Goal: Task Accomplishment & Management: Complete application form

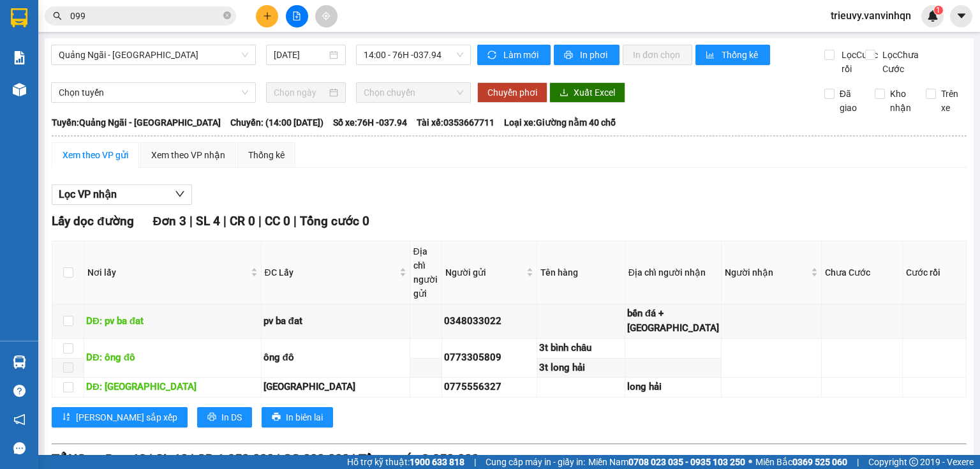
scroll to position [500, 0]
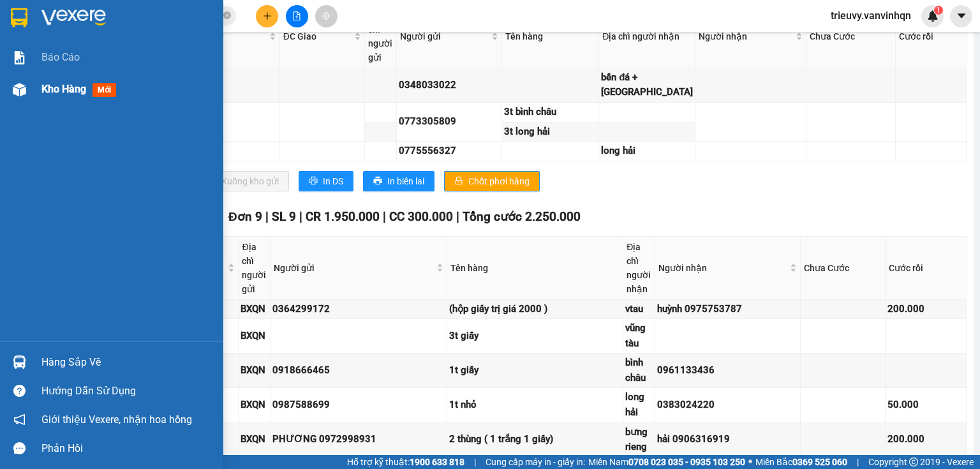
click at [34, 90] on div "Kho hàng mới" at bounding box center [111, 89] width 223 height 32
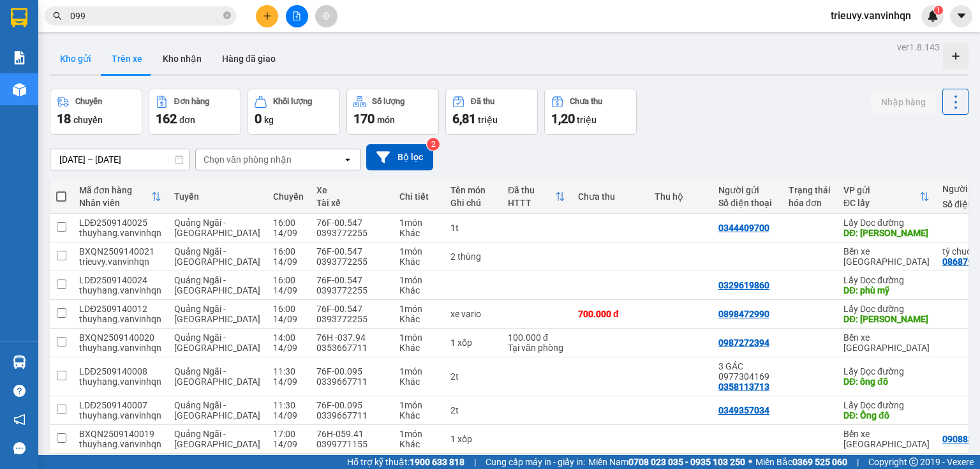
click at [76, 64] on button "Kho gửi" at bounding box center [76, 58] width 52 height 31
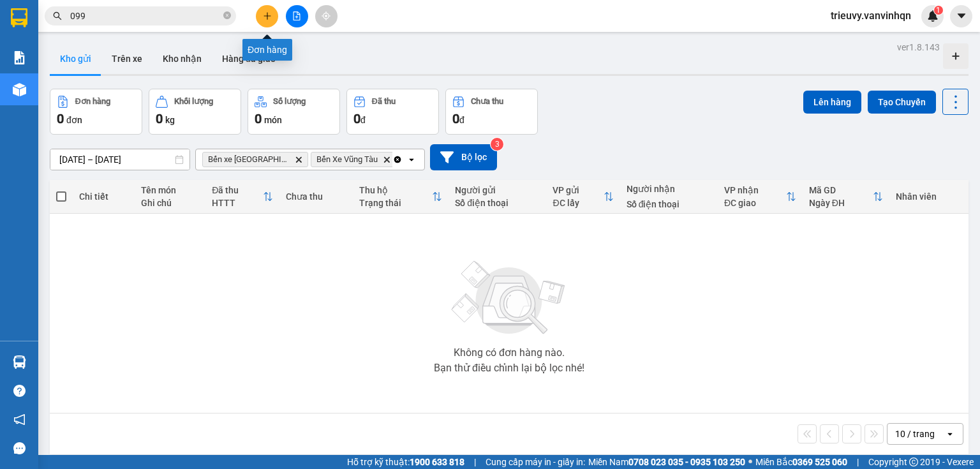
drag, startPoint x: 261, startPoint y: 19, endPoint x: 584, endPoint y: 120, distance: 338.5
click at [584, 120] on div "Đơn hàng 0 đơn Khối lượng 0 kg Số lượng 0 món Đã thu 0 đ Chưa thu 0 đ Lên hàng …" at bounding box center [509, 112] width 919 height 46
click at [268, 23] on button at bounding box center [267, 16] width 22 height 22
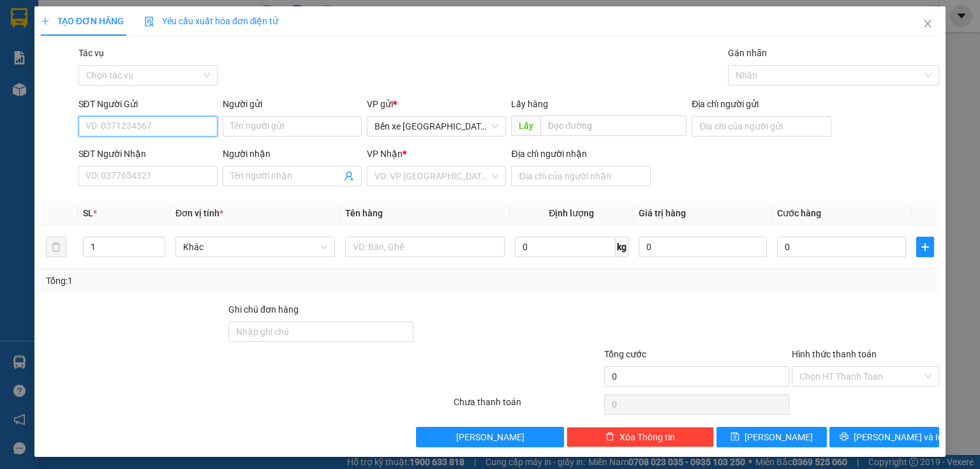
click at [195, 123] on input "SĐT Người Gửi" at bounding box center [148, 126] width 139 height 20
click at [174, 171] on input "SĐT Người Nhận" at bounding box center [148, 176] width 139 height 20
paste input "0908931830"
type input "0908931830"
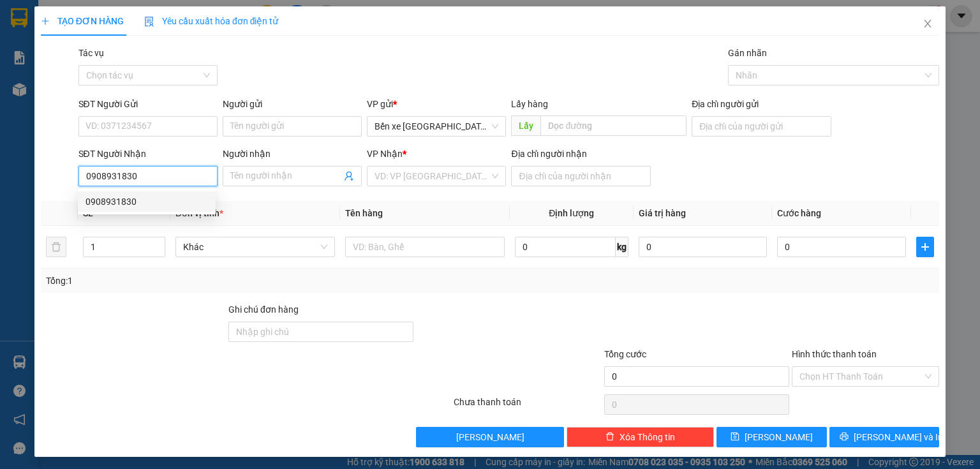
click at [129, 200] on div "0908931830" at bounding box center [147, 202] width 123 height 14
type input "BXQN"
type input "long thành"
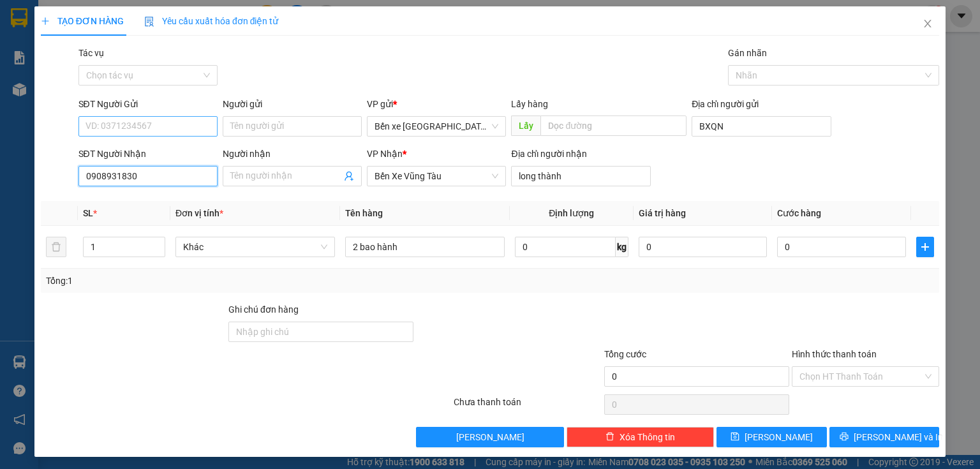
type input "0908931830"
click at [165, 121] on input "SĐT Người Gửi" at bounding box center [148, 126] width 139 height 20
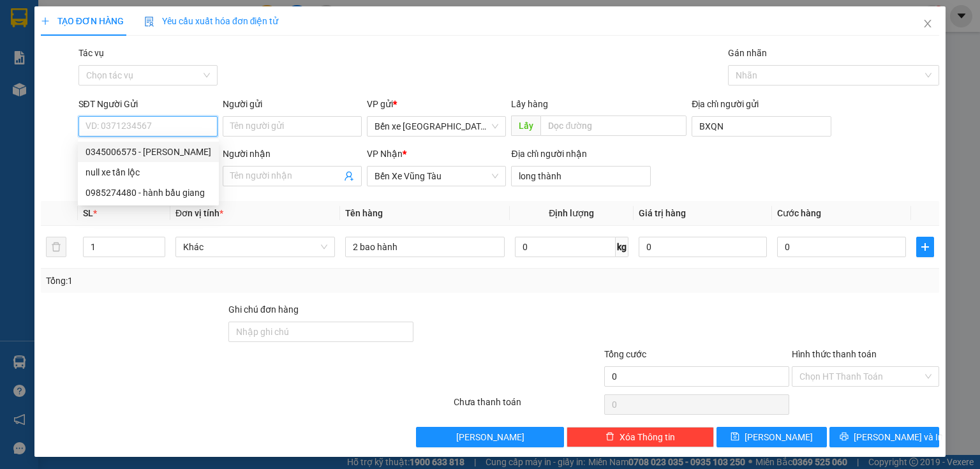
click at [154, 156] on div "0345006575 - [PERSON_NAME]" at bounding box center [149, 152] width 126 height 14
type input "0345006575"
type input "[PERSON_NAME]"
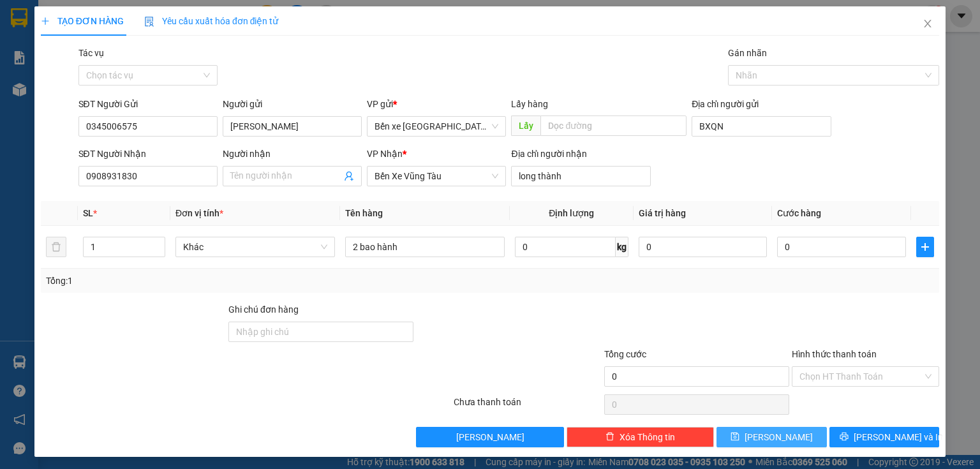
click at [781, 440] on button "[PERSON_NAME]" at bounding box center [772, 437] width 110 height 20
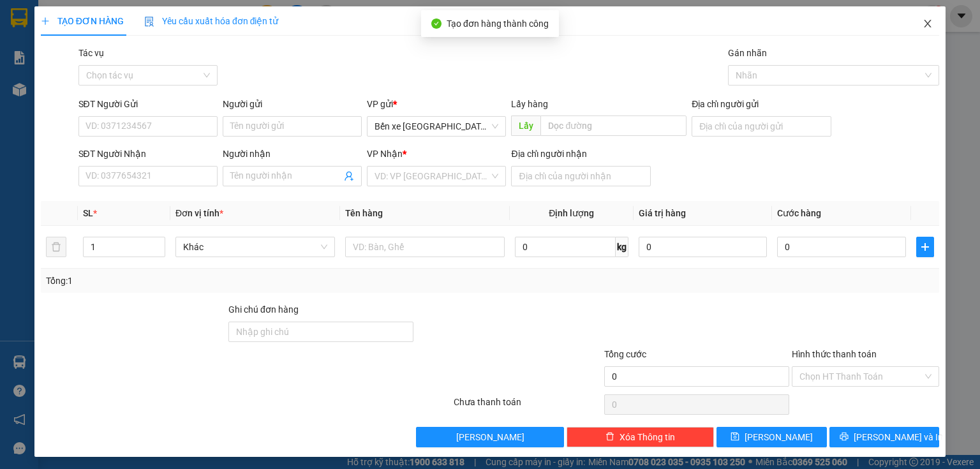
drag, startPoint x: 922, startPoint y: 26, endPoint x: 585, endPoint y: 29, distance: 337.0
click at [923, 27] on icon "close" at bounding box center [928, 24] width 10 height 10
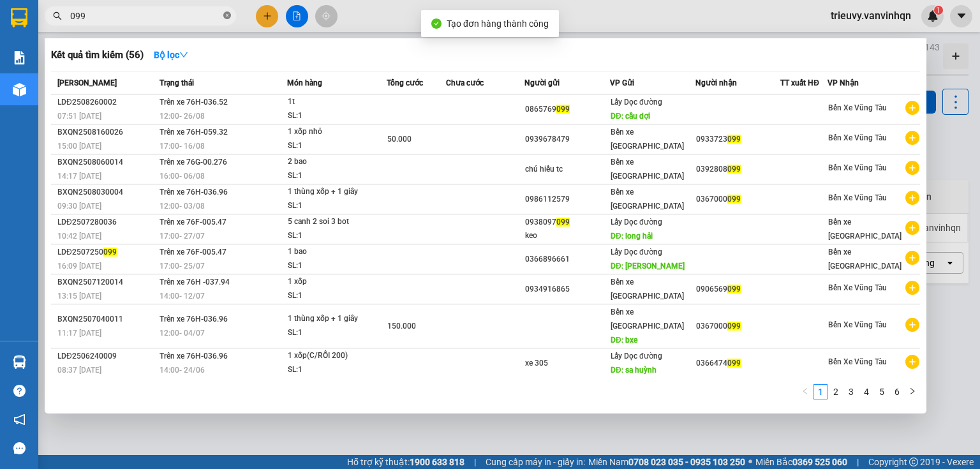
click at [228, 15] on icon "close-circle" at bounding box center [227, 15] width 8 height 8
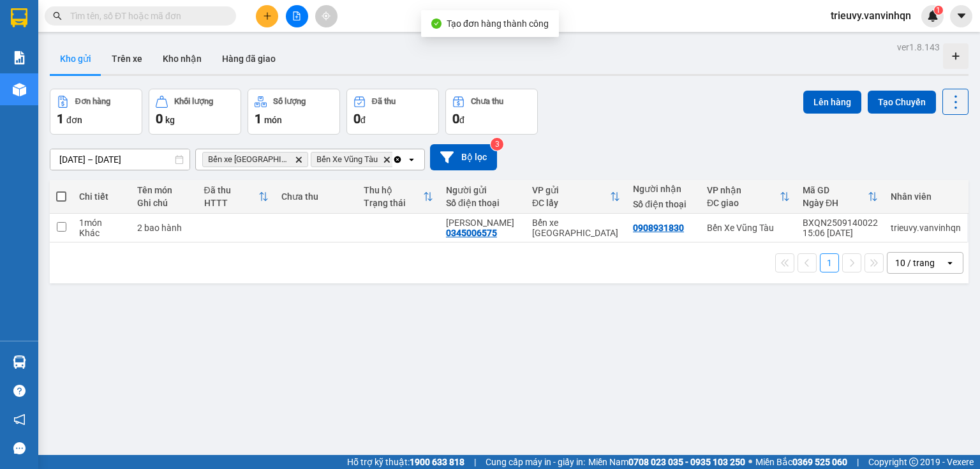
paste input "0908931830"
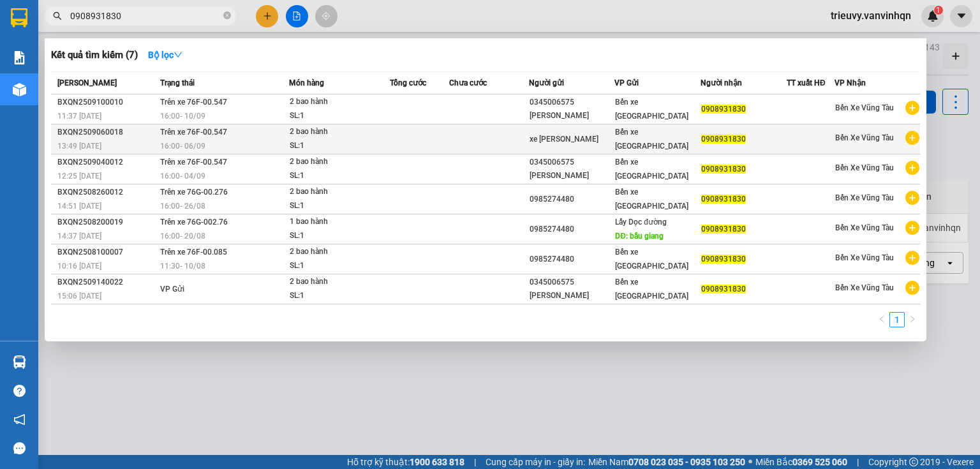
type input "0908931830"
click at [431, 148] on td at bounding box center [419, 139] width 59 height 30
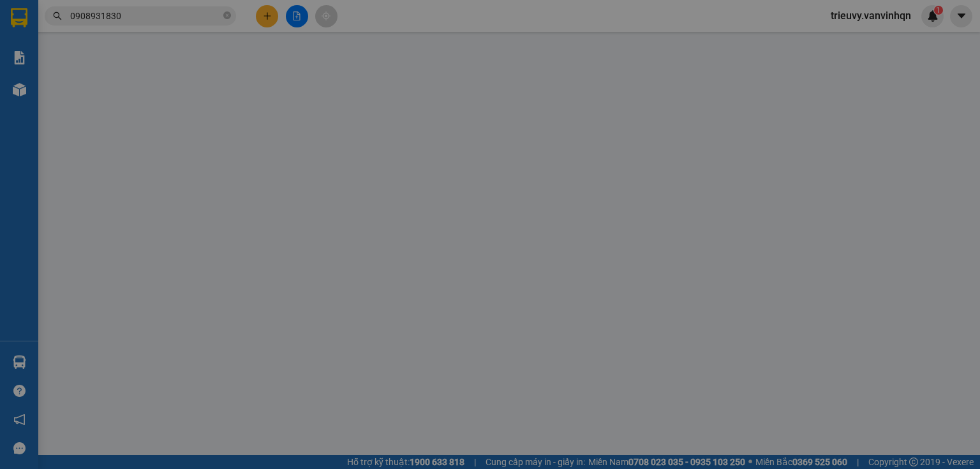
type input "xe [PERSON_NAME]"
type input "BXQN"
type input "0908931830"
type input "long thành"
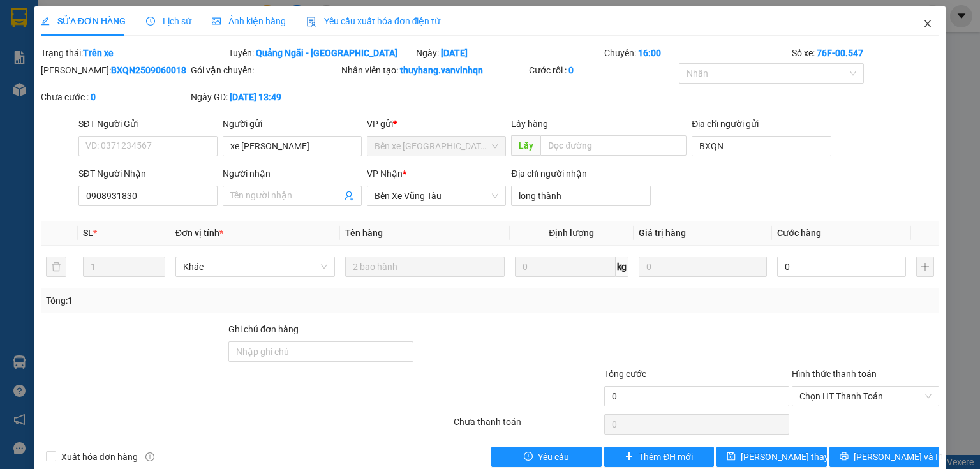
click at [923, 22] on icon "close" at bounding box center [928, 24] width 10 height 10
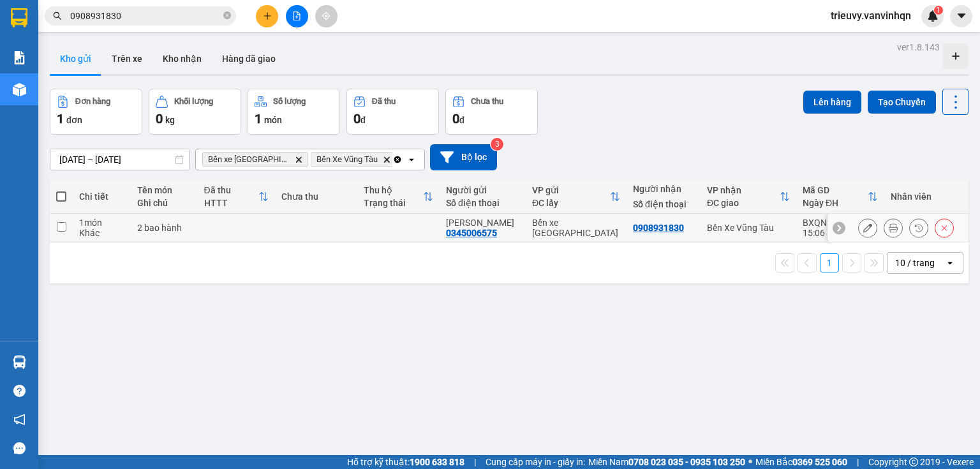
click at [414, 227] on td at bounding box center [398, 228] width 82 height 29
checkbox input "true"
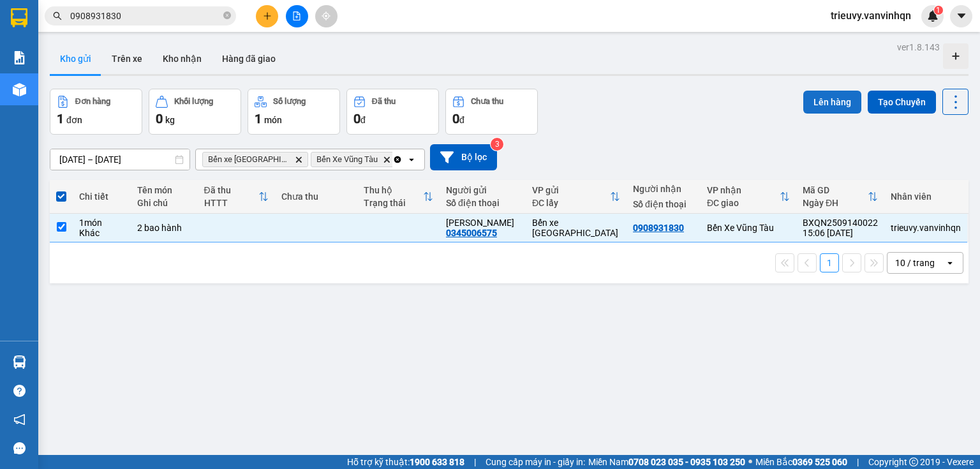
click at [836, 101] on button "Lên hàng" at bounding box center [833, 102] width 58 height 23
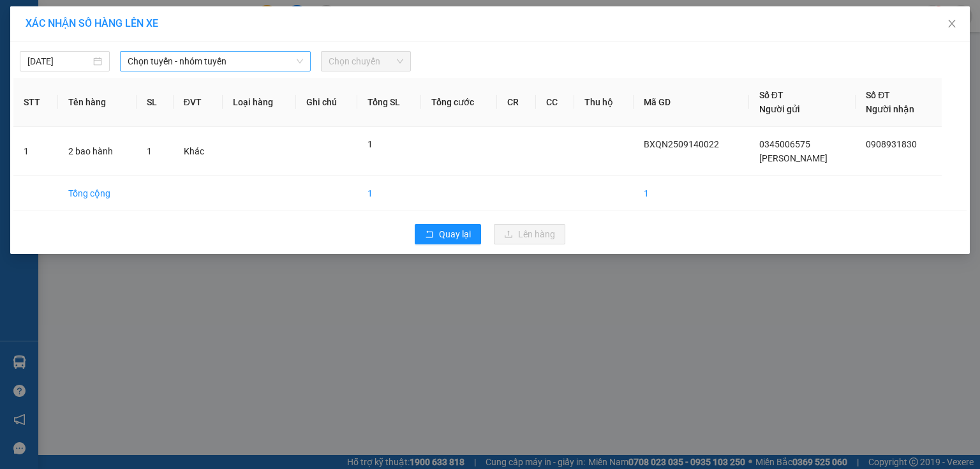
drag, startPoint x: 246, startPoint y: 50, endPoint x: 244, endPoint y: 57, distance: 7.3
click at [244, 57] on div "[DATE] Chọn tuyến - nhóm tuyến Chọn chuyến" at bounding box center [489, 58] width 953 height 27
drag, startPoint x: 204, startPoint y: 57, endPoint x: 202, endPoint y: 71, distance: 13.5
click at [204, 59] on span "Chọn tuyến - nhóm tuyến" at bounding box center [216, 61] width 176 height 19
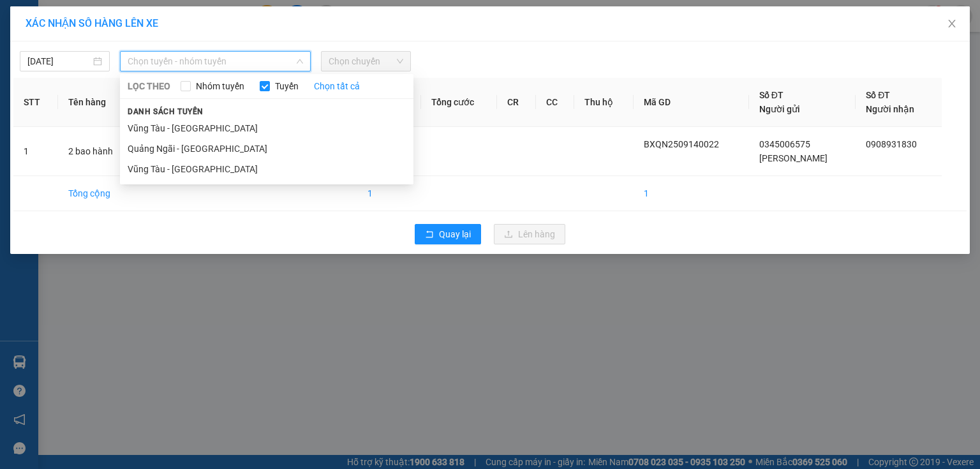
drag, startPoint x: 189, startPoint y: 153, endPoint x: 339, endPoint y: 96, distance: 160.4
click at [188, 153] on li "Quảng Ngãi - [GEOGRAPHIC_DATA]" at bounding box center [267, 148] width 294 height 20
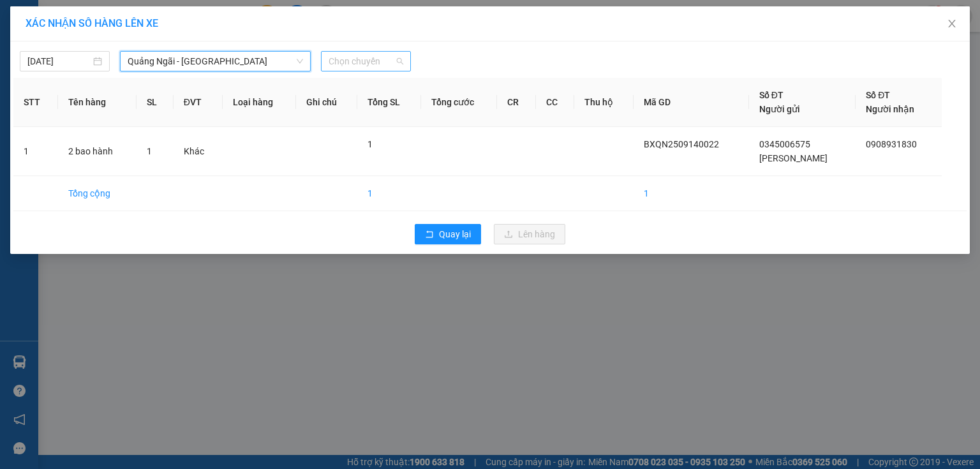
click at [393, 64] on span "Chọn chuyến" at bounding box center [366, 61] width 75 height 19
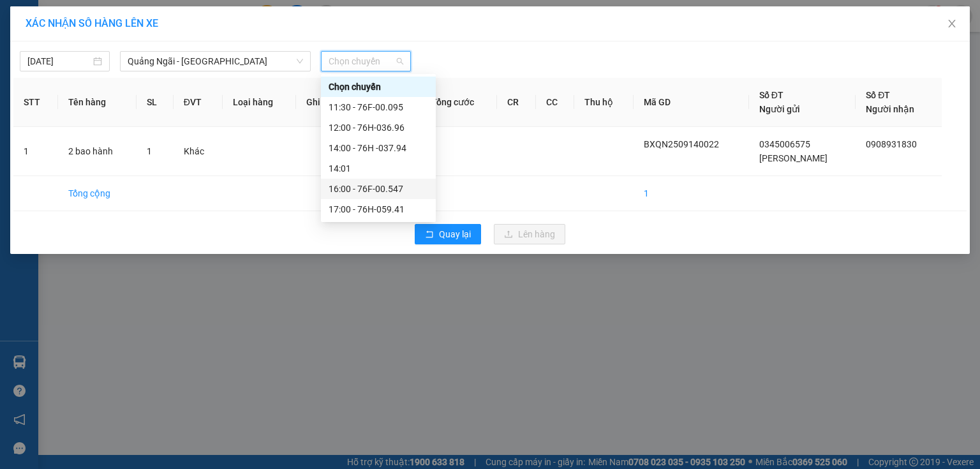
click at [385, 191] on div "16:00 - 76F-00.547" at bounding box center [379, 189] width 100 height 14
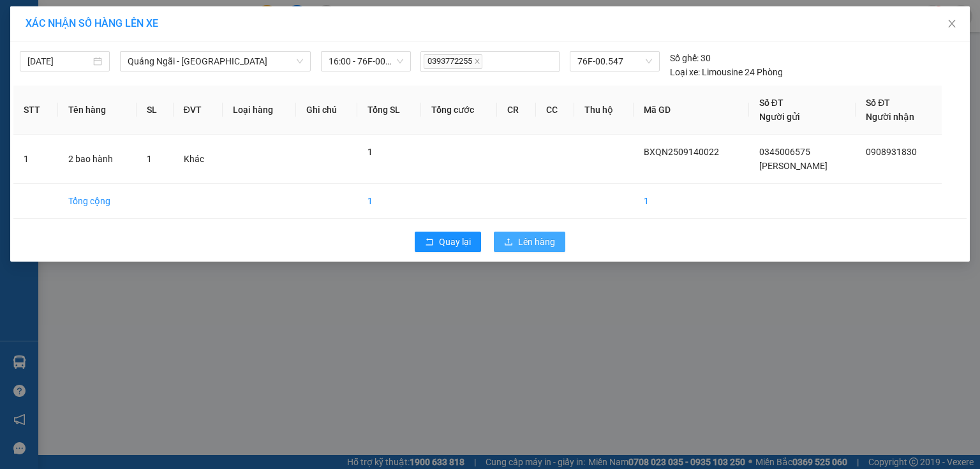
click at [507, 240] on icon "upload" at bounding box center [508, 241] width 9 height 9
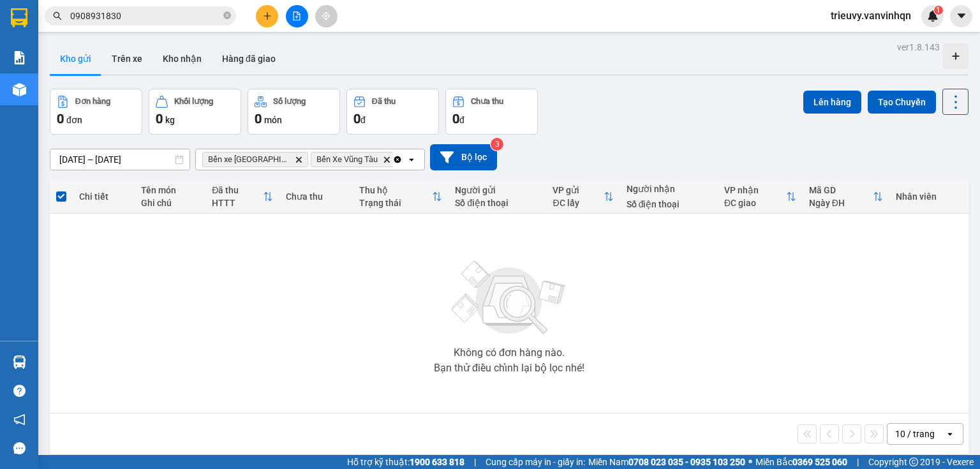
click at [301, 17] on icon "file-add" at bounding box center [296, 15] width 9 height 9
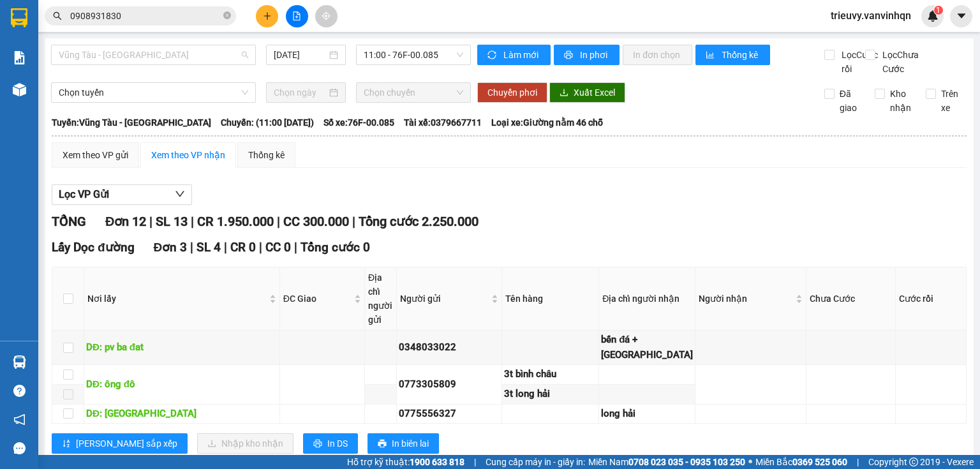
drag, startPoint x: 157, startPoint y: 56, endPoint x: 148, endPoint y: 79, distance: 24.7
click at [156, 59] on span "Vũng Tàu - [GEOGRAPHIC_DATA]" at bounding box center [154, 54] width 190 height 19
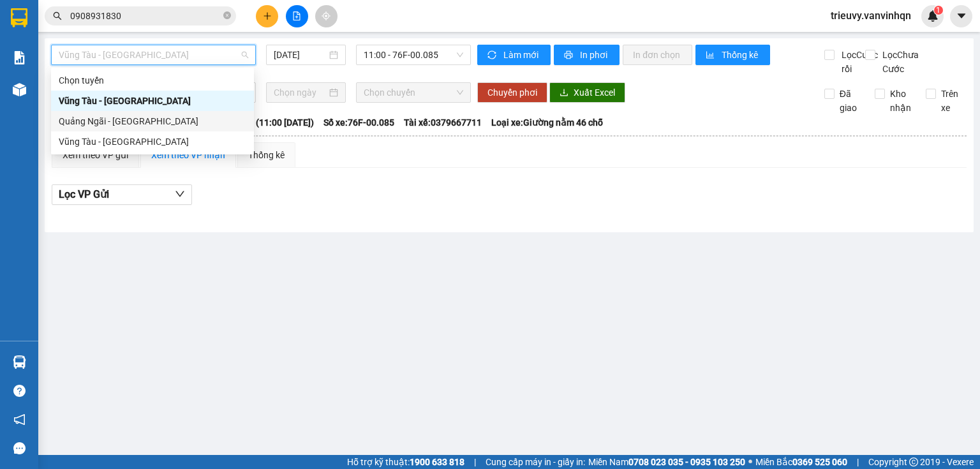
click at [133, 126] on div "Quảng Ngãi - [GEOGRAPHIC_DATA]" at bounding box center [153, 121] width 188 height 14
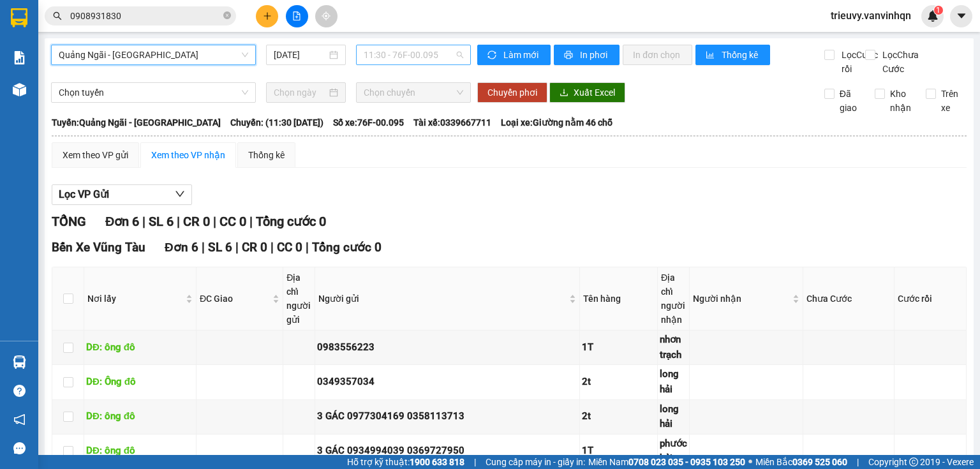
click at [407, 53] on span "11:30 - 76F-00.095" at bounding box center [414, 54] width 100 height 19
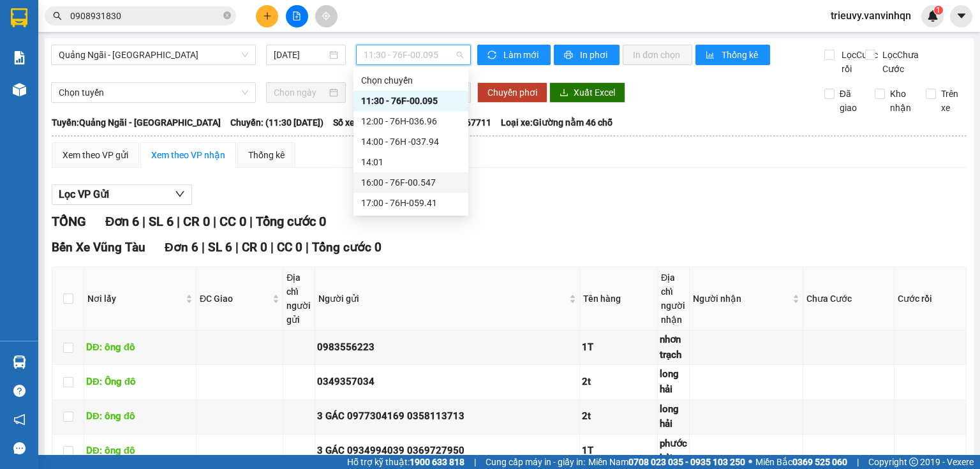
click at [416, 181] on div "16:00 - 76F-00.547" at bounding box center [411, 183] width 100 height 14
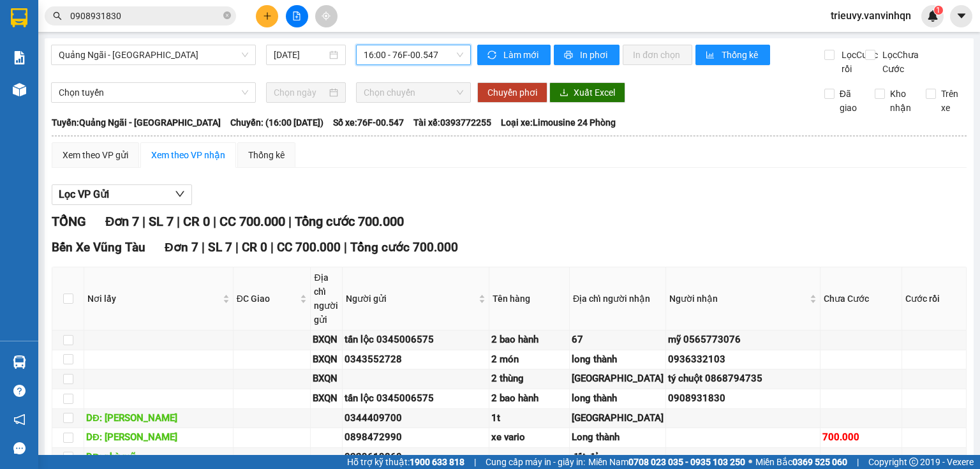
click at [416, 168] on div "Xem theo VP gửi Xem theo VP nhận Thống kê" at bounding box center [509, 155] width 915 height 26
click at [294, 54] on input "[DATE]" at bounding box center [300, 55] width 52 height 14
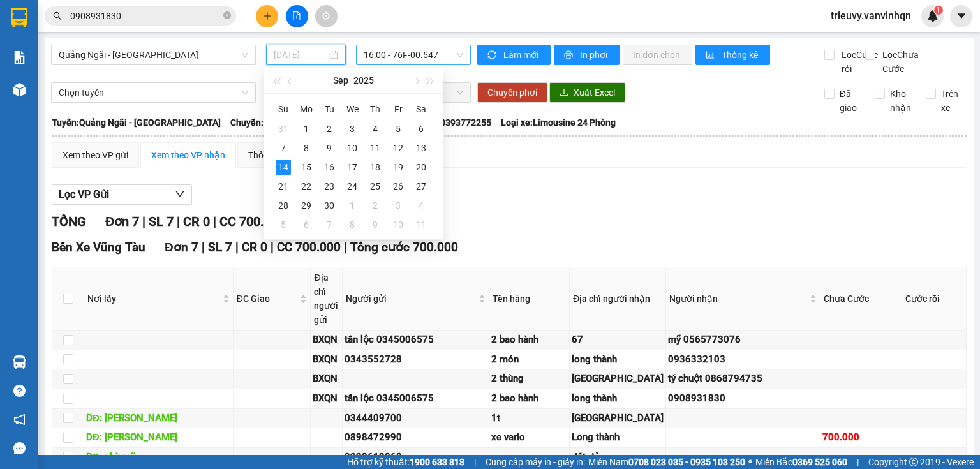
type input "[DATE]"
click at [411, 56] on span "16:00 - 76F-00.547" at bounding box center [414, 54] width 100 height 19
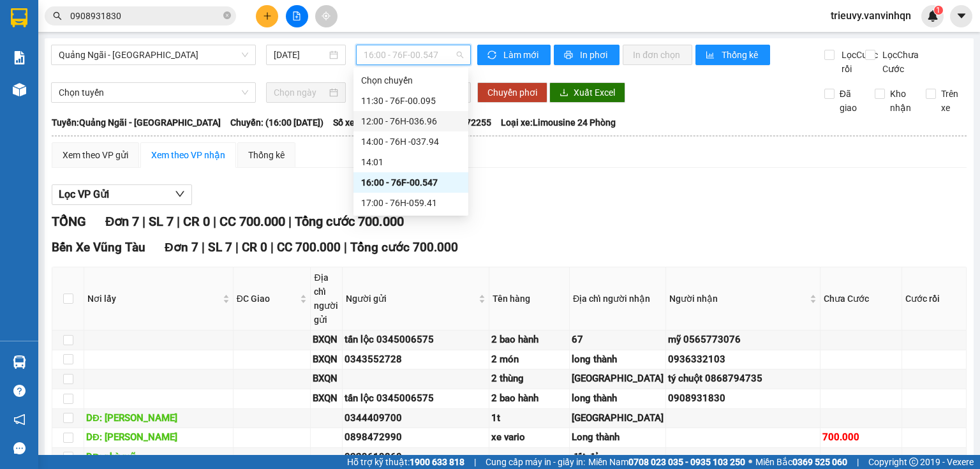
click at [411, 121] on div "12:00 - 76H-036.96" at bounding box center [411, 121] width 100 height 14
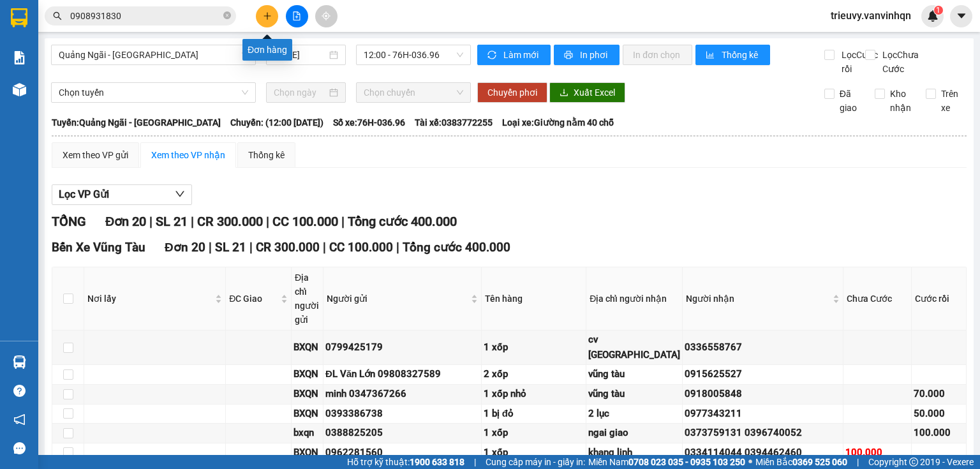
click at [264, 19] on icon "plus" at bounding box center [267, 15] width 9 height 9
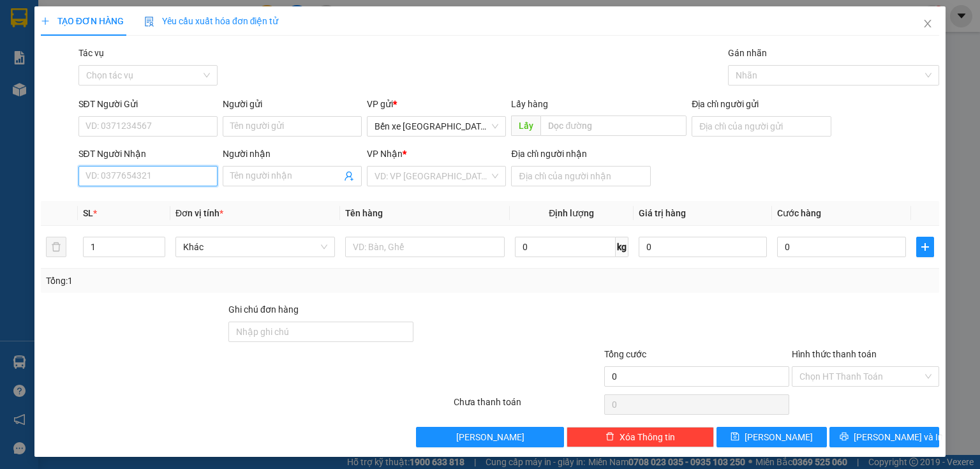
click at [136, 176] on input "SĐT Người Nhận" at bounding box center [148, 176] width 139 height 20
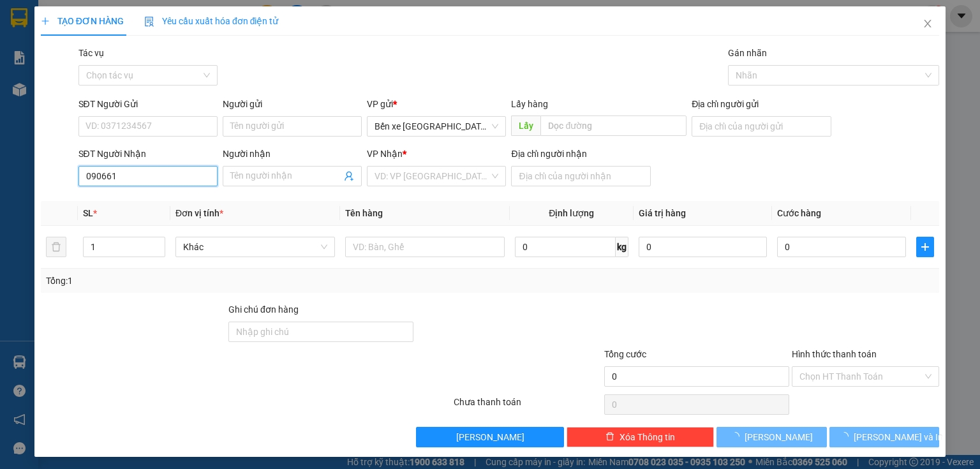
type input "0906616"
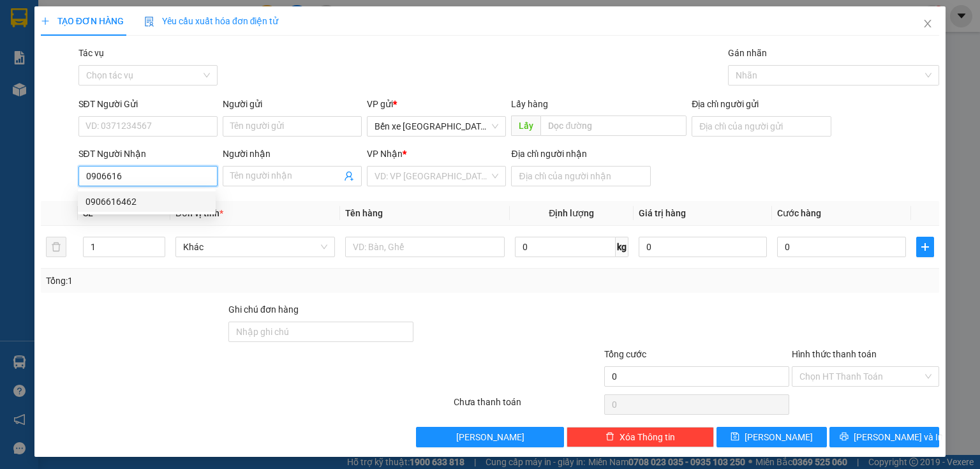
click at [151, 195] on div "0906616462" at bounding box center [147, 202] width 123 height 14
type input "BXQN"
type input "0906616462"
type input "vũng tàu"
type input "100.000"
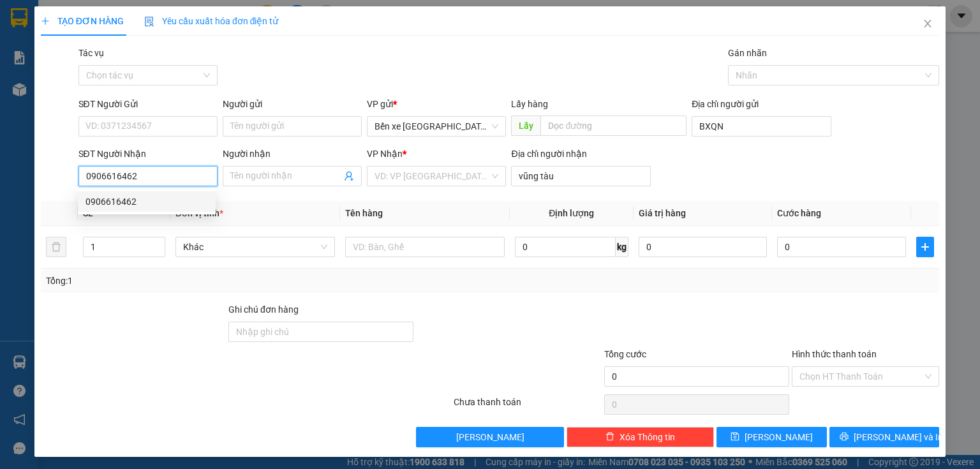
type input "100.000"
type input "0906616462"
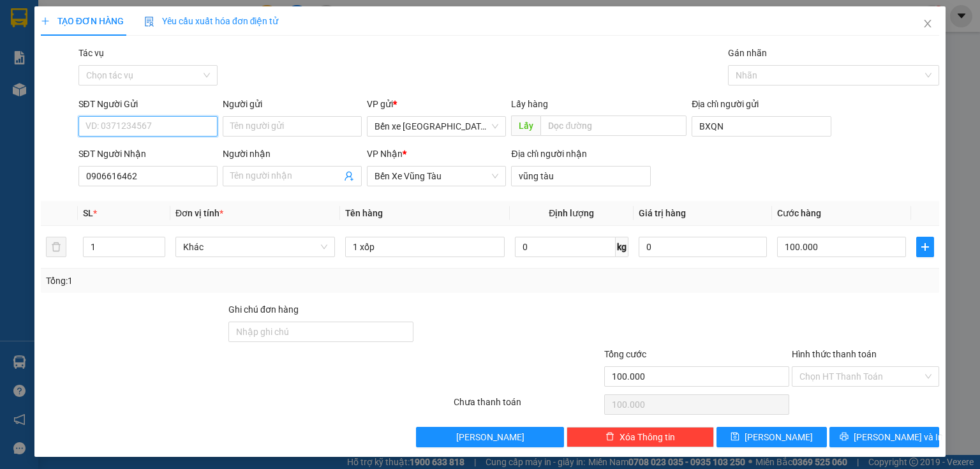
click at [171, 128] on input "SĐT Người Gửi" at bounding box center [148, 126] width 139 height 20
click at [153, 152] on div "0917935236" at bounding box center [147, 152] width 123 height 14
type input "0917935236"
click at [269, 176] on input "Người nhận" at bounding box center [285, 176] width 111 height 14
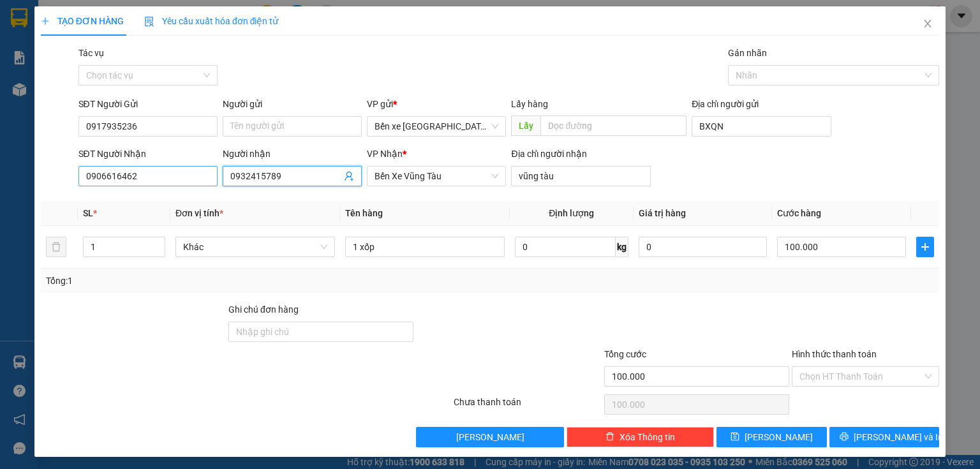
type input "0932415789"
click at [105, 170] on input "0906616462" at bounding box center [148, 176] width 139 height 20
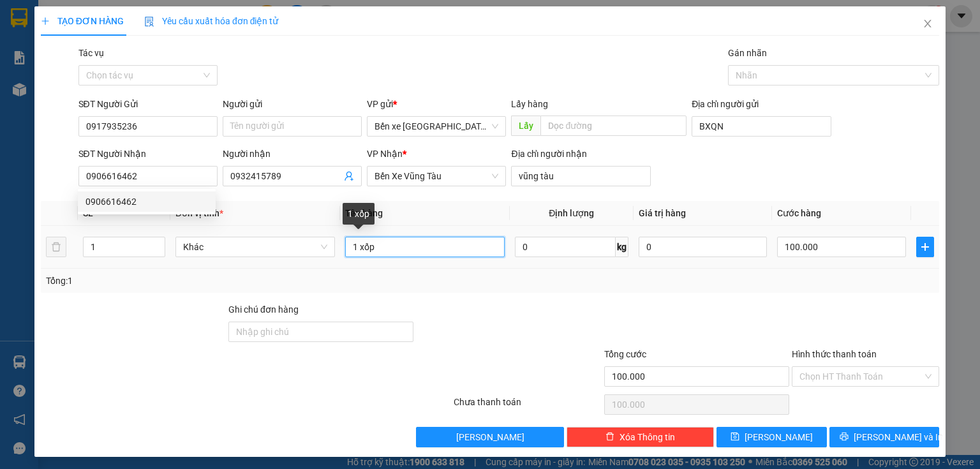
click at [387, 251] on input "1 xốp" at bounding box center [425, 247] width 160 height 20
type input "1"
type input "f"
type input "giấy tờ"
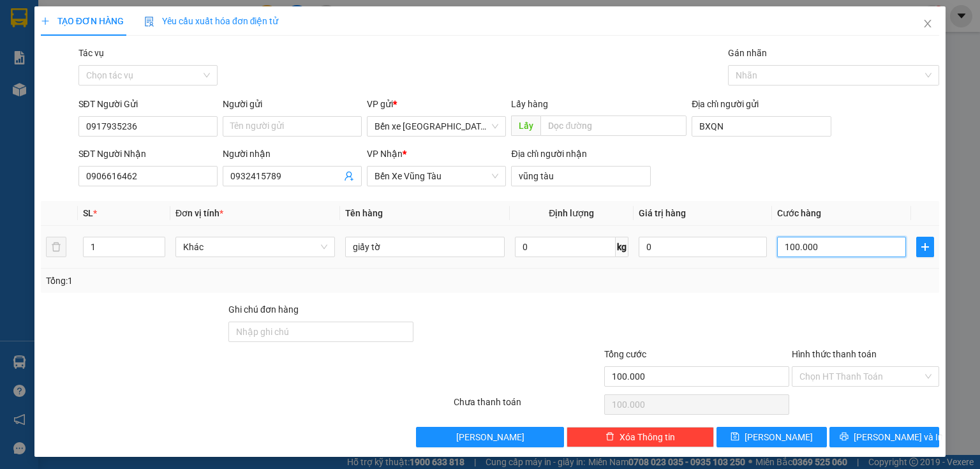
click at [850, 240] on input "100.000" at bounding box center [841, 247] width 129 height 20
type input "0"
type input "5"
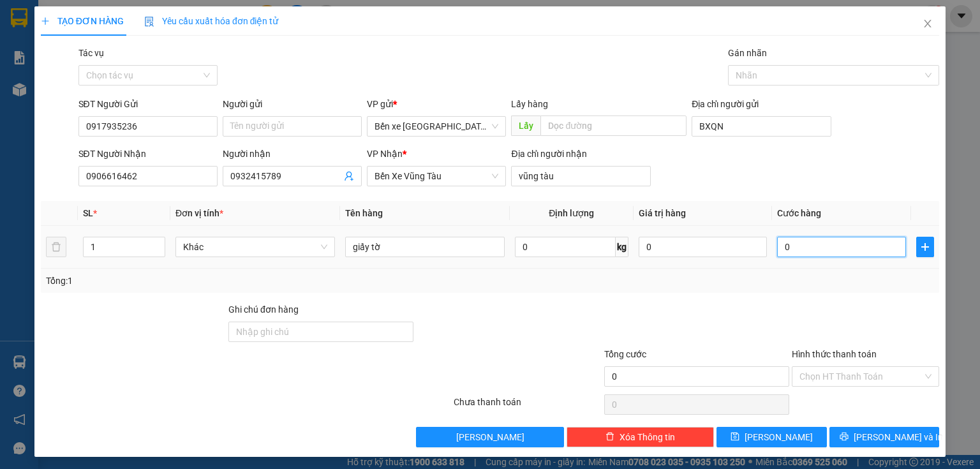
type input "5"
type input "05"
type input "50"
type input "050"
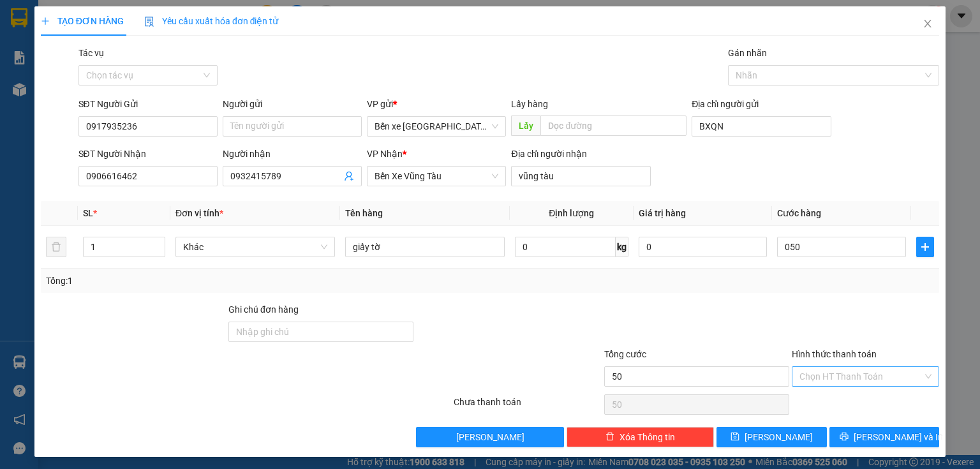
type input "50.000"
click at [827, 369] on input "Hình thức thanh toán" at bounding box center [861, 376] width 123 height 19
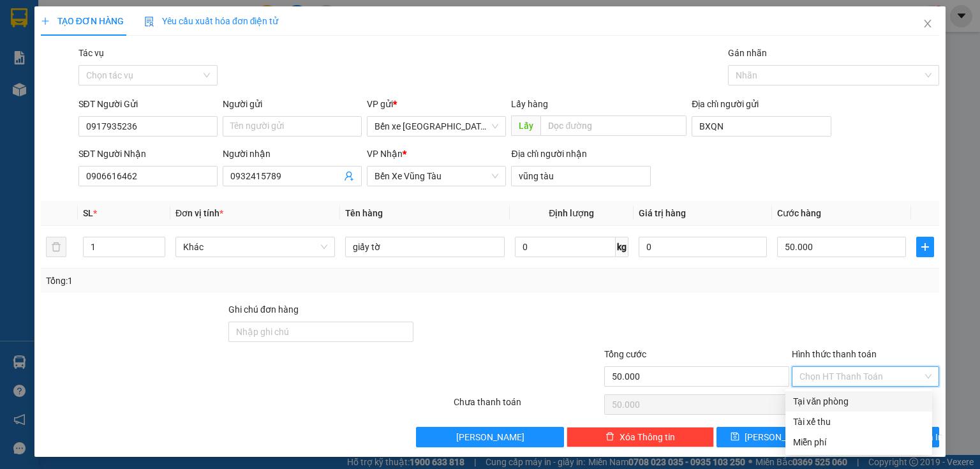
click at [827, 396] on div "Tại văn phòng" at bounding box center [858, 401] width 131 height 14
type input "0"
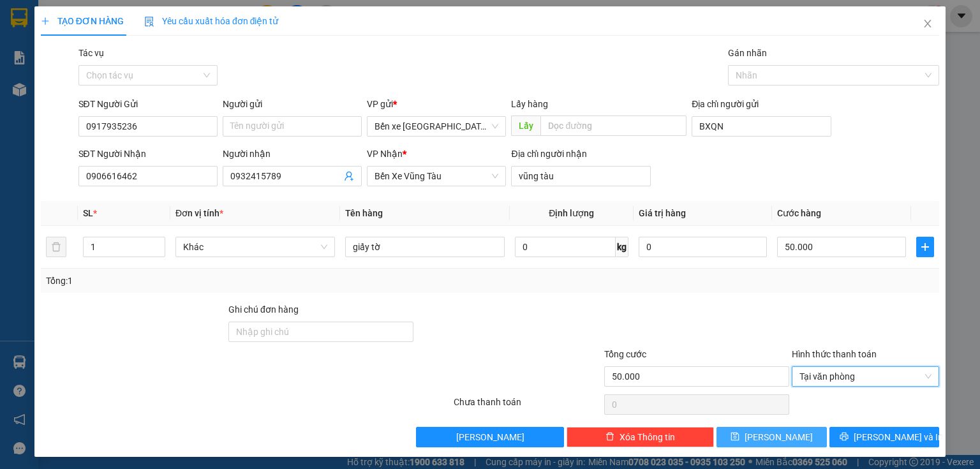
click at [774, 435] on span "[PERSON_NAME]" at bounding box center [779, 437] width 68 height 14
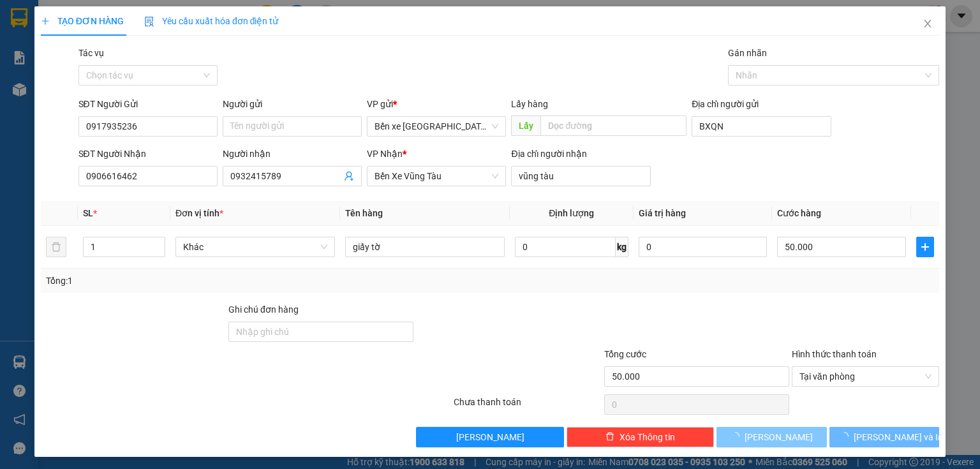
type input "0"
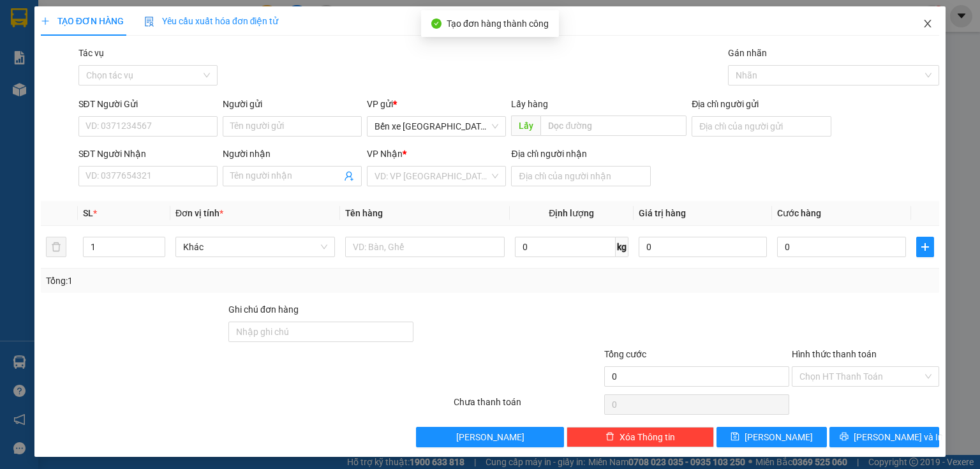
click at [924, 17] on span "Close" at bounding box center [928, 24] width 36 height 36
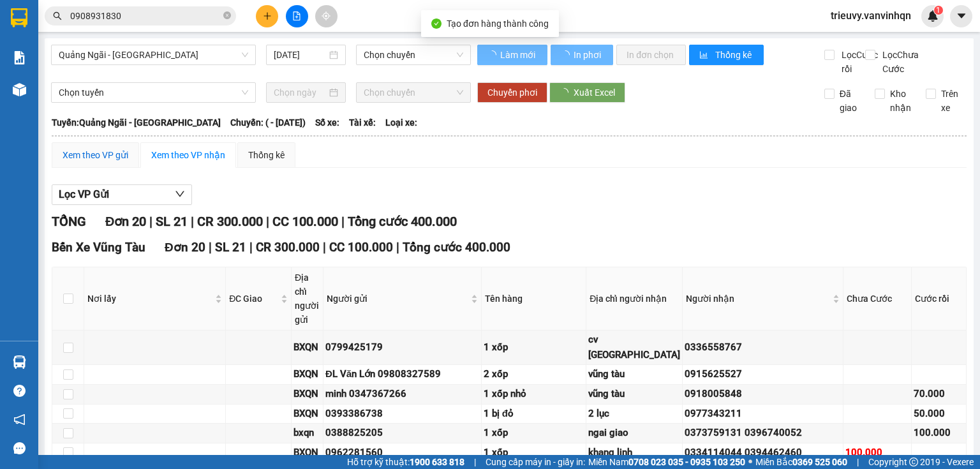
click at [75, 162] on div "Xem theo VP gửi" at bounding box center [96, 155] width 66 height 14
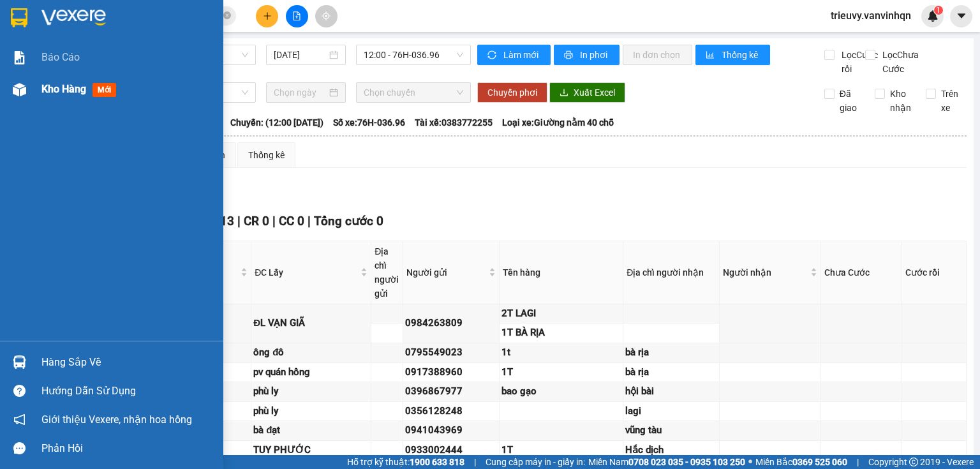
click at [41, 89] on span "Kho hàng" at bounding box center [63, 89] width 45 height 12
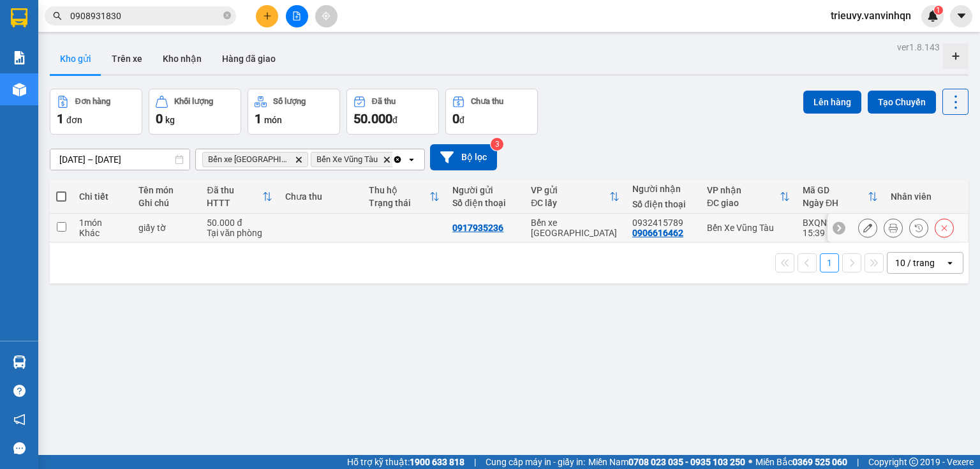
click at [121, 232] on div "Khác" at bounding box center [102, 233] width 47 height 10
checkbox input "true"
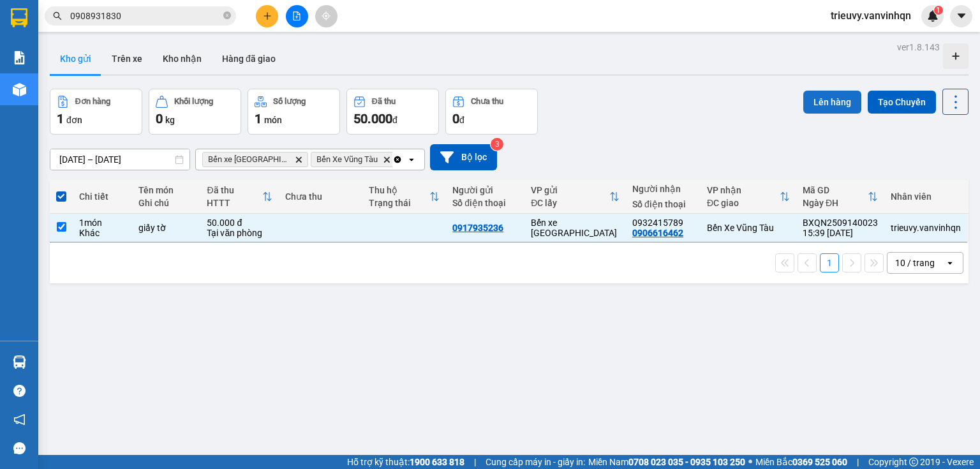
click at [837, 98] on button "Lên hàng" at bounding box center [833, 102] width 58 height 23
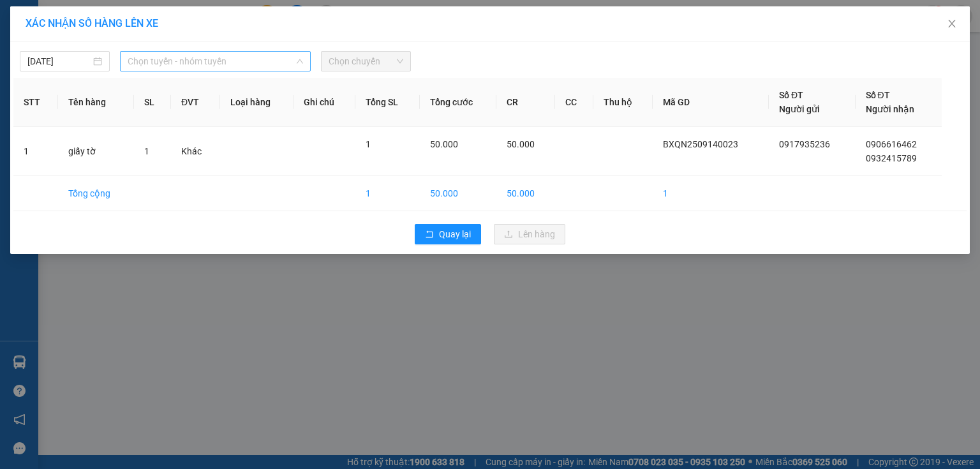
drag, startPoint x: 286, startPoint y: 64, endPoint x: 232, endPoint y: 154, distance: 105.1
click at [286, 64] on span "Chọn tuyến - nhóm tuyến" at bounding box center [216, 61] width 176 height 19
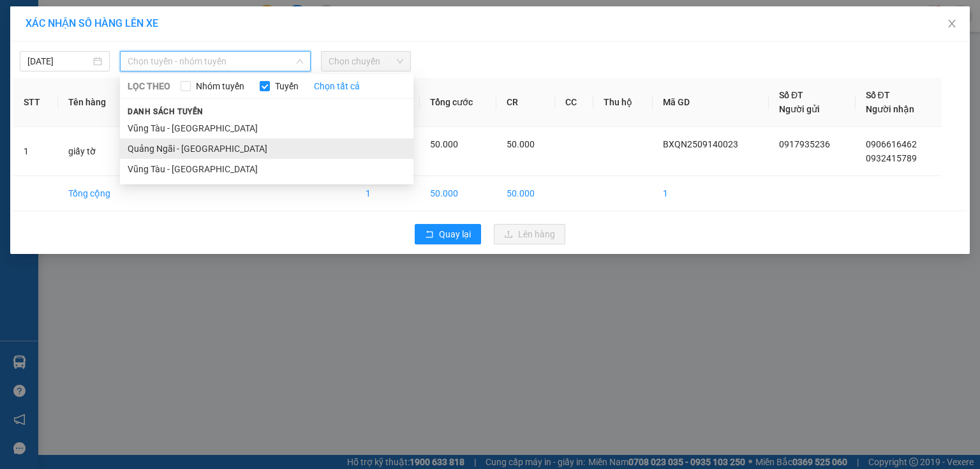
click at [225, 151] on li "Quảng Ngãi - [GEOGRAPHIC_DATA]" at bounding box center [267, 148] width 294 height 20
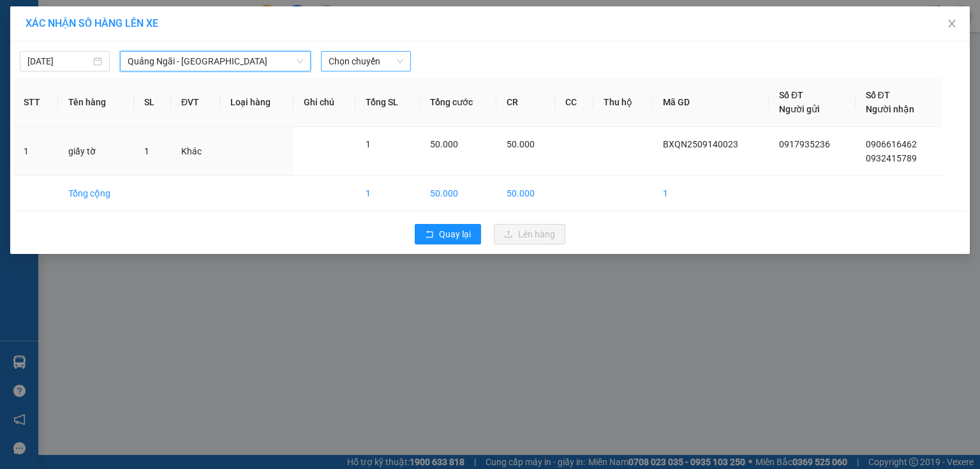
click at [373, 61] on span "Chọn chuyến" at bounding box center [366, 61] width 75 height 19
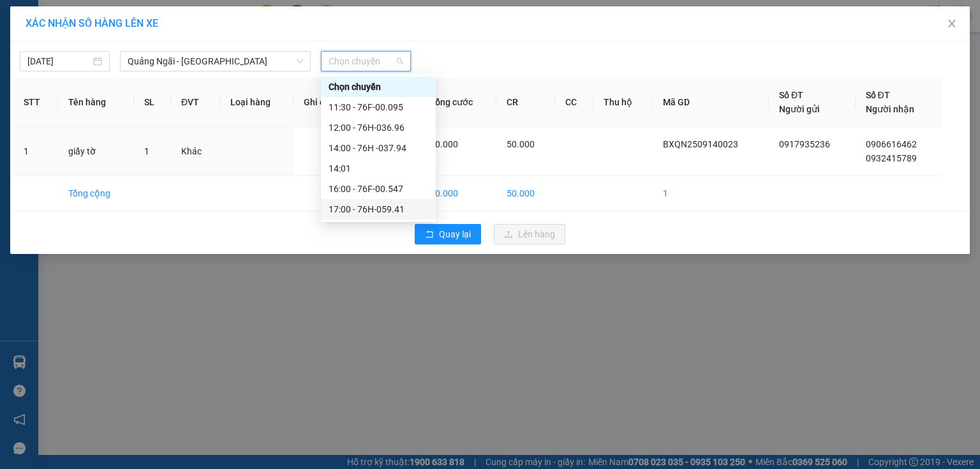
click at [385, 209] on div "17:00 - 76H-059.41" at bounding box center [379, 209] width 100 height 14
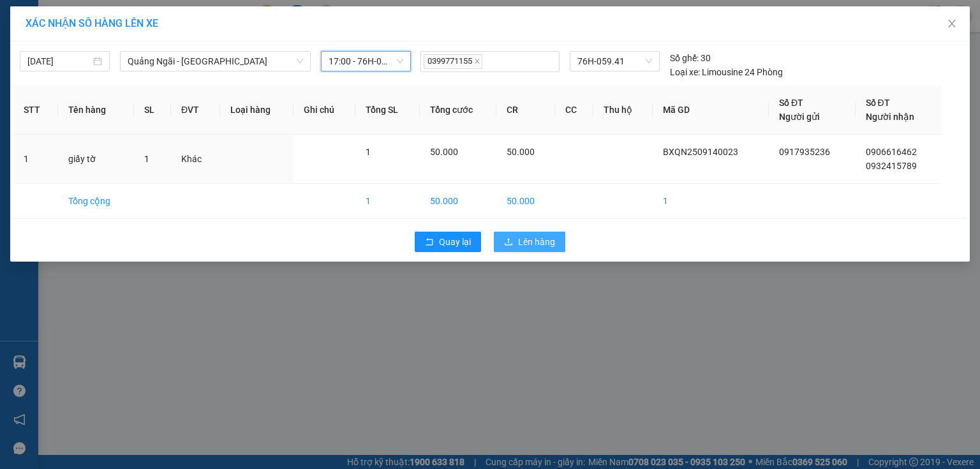
drag, startPoint x: 499, startPoint y: 229, endPoint x: 510, endPoint y: 243, distance: 17.2
click at [504, 236] on div "Quay lại Lên hàng" at bounding box center [489, 241] width 953 height 33
click at [510, 243] on icon "upload" at bounding box center [508, 241] width 9 height 9
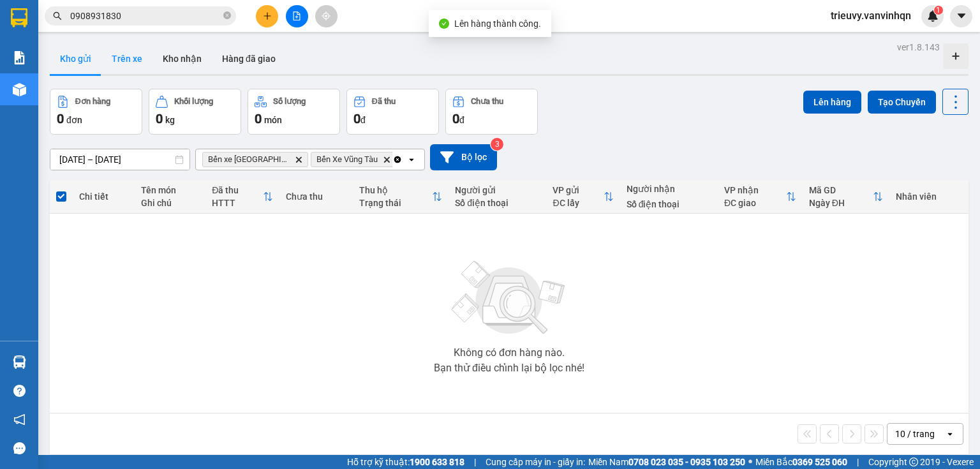
click at [125, 66] on button "Trên xe" at bounding box center [126, 58] width 51 height 31
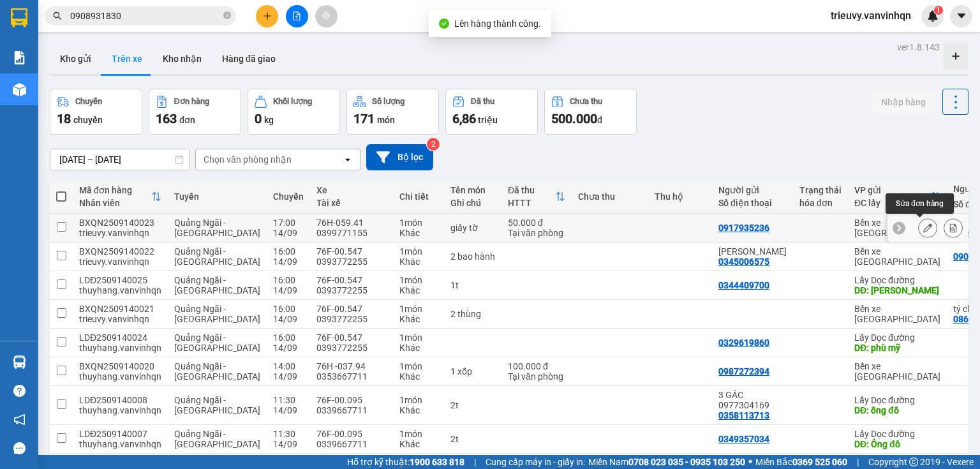
click at [924, 227] on icon at bounding box center [928, 227] width 9 height 9
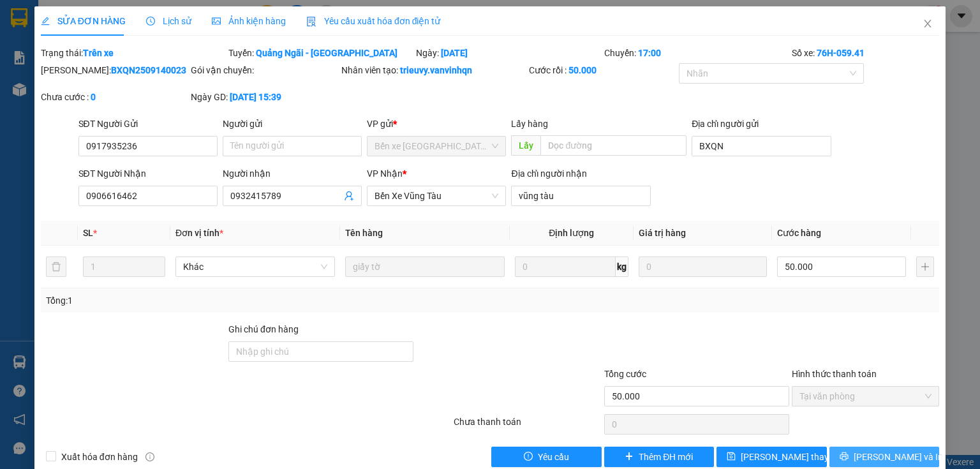
click at [894, 462] on span "[PERSON_NAME] và In" at bounding box center [898, 457] width 89 height 14
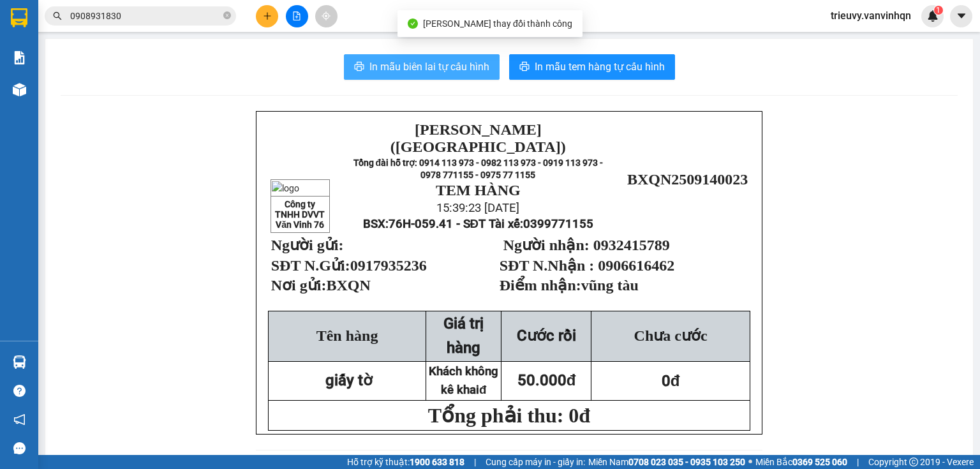
click at [447, 66] on span "In mẫu biên lai tự cấu hình" at bounding box center [430, 67] width 120 height 16
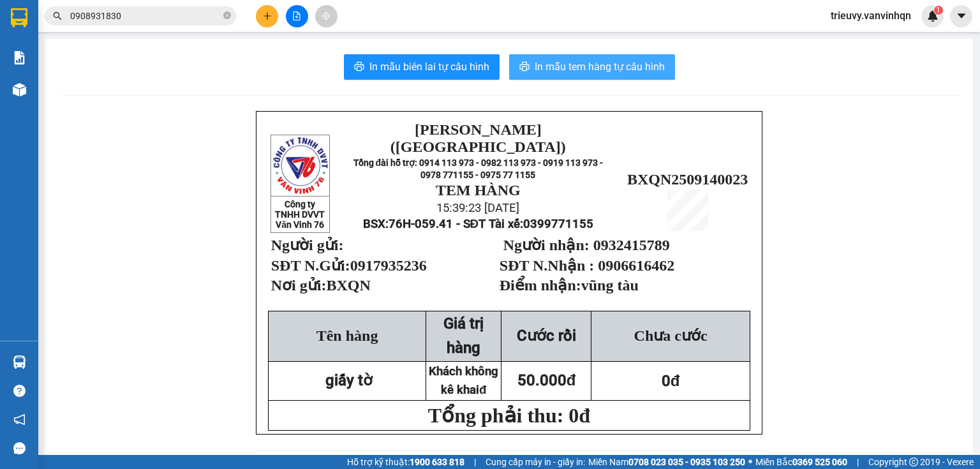
click at [587, 66] on span "In mẫu tem hàng tự cấu hình" at bounding box center [600, 67] width 130 height 16
